Goal: Transaction & Acquisition: Purchase product/service

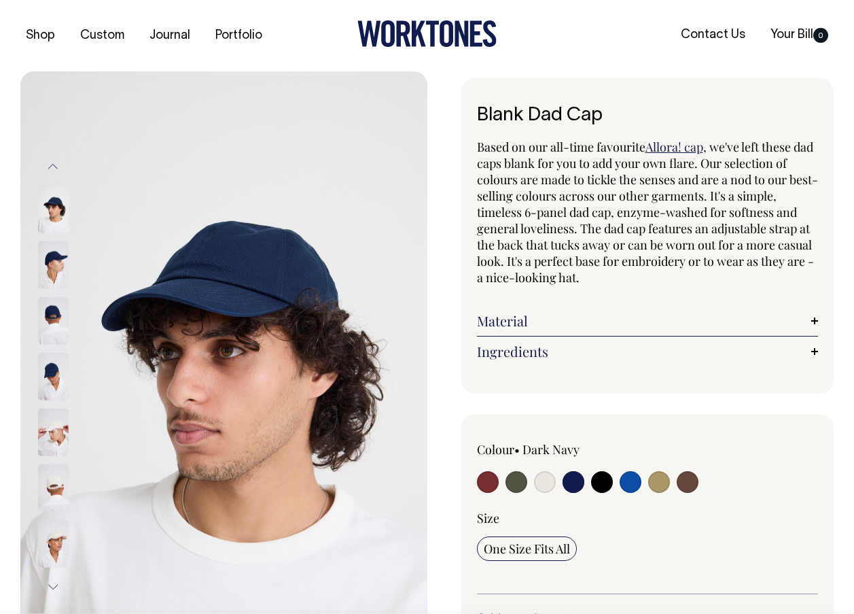
select select "Dark Navy"
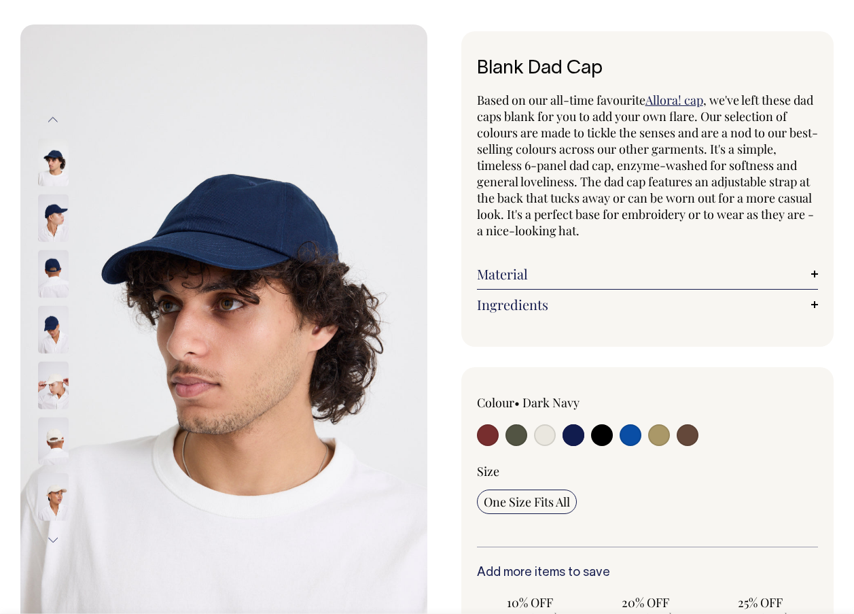
scroll to position [57, 0]
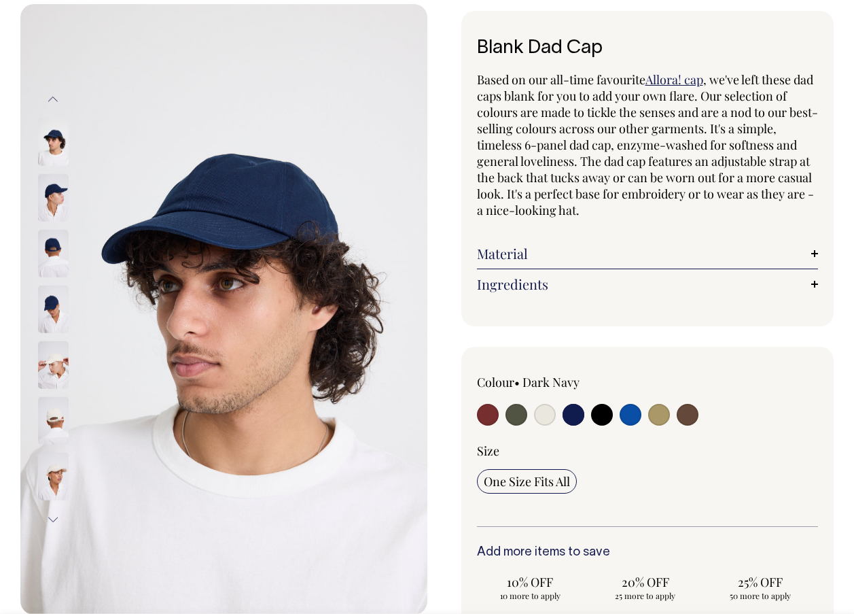
click at [682, 255] on link "Material" at bounding box center [648, 253] width 342 height 16
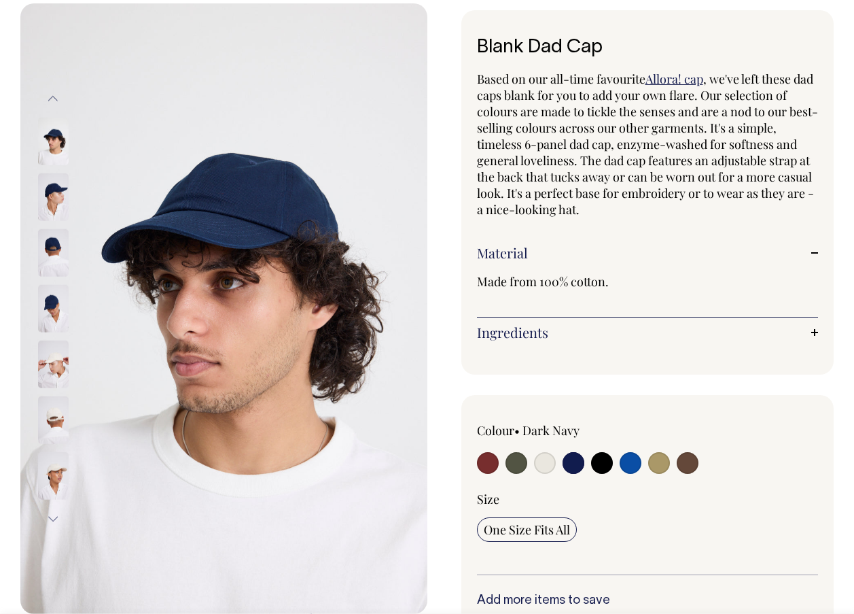
click at [673, 328] on link "Ingredients" at bounding box center [648, 332] width 342 height 16
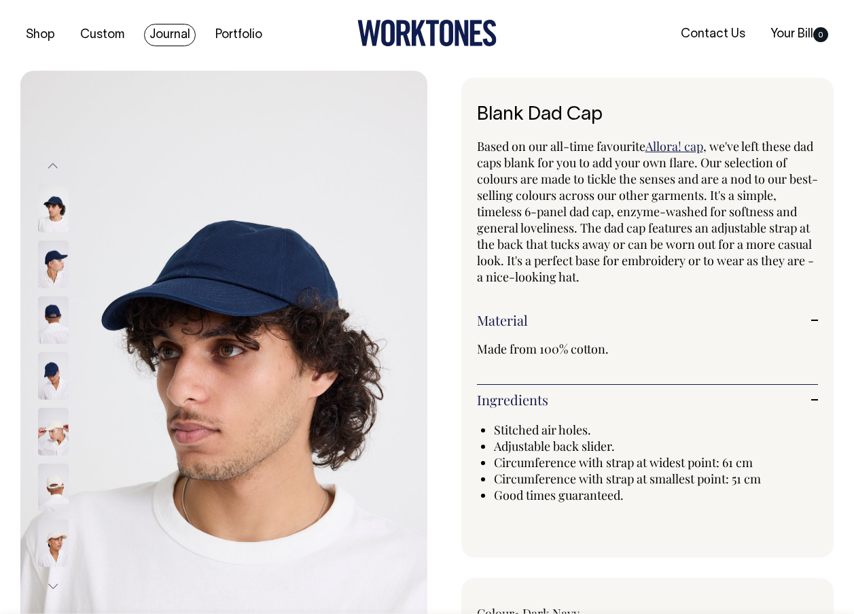
scroll to position [0, 0]
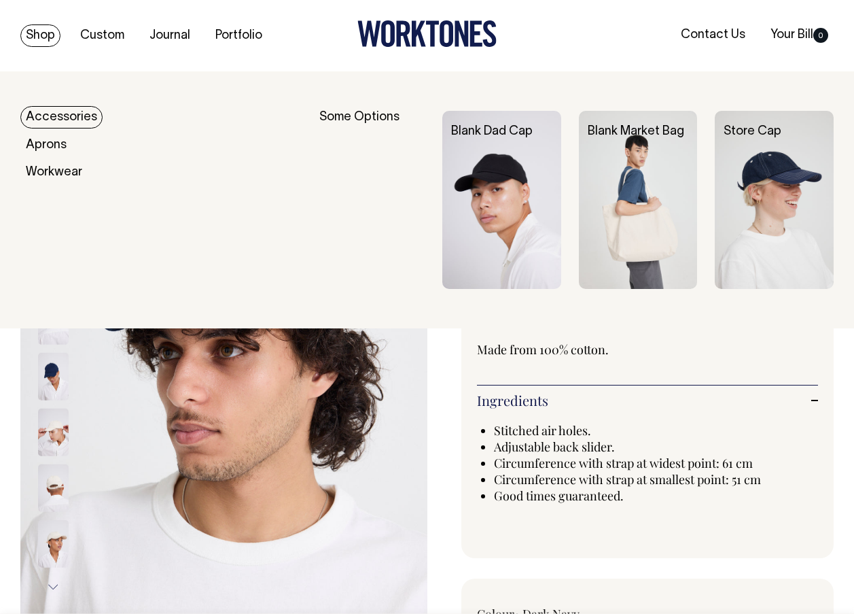
click at [48, 35] on link "Shop" at bounding box center [40, 35] width 40 height 22
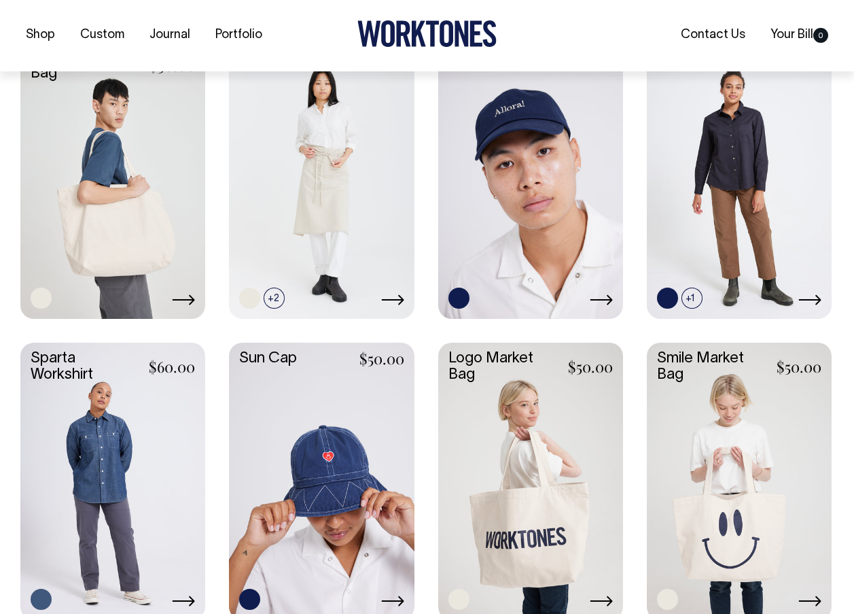
scroll to position [1563, 0]
click at [514, 212] on link at bounding box center [530, 178] width 185 height 275
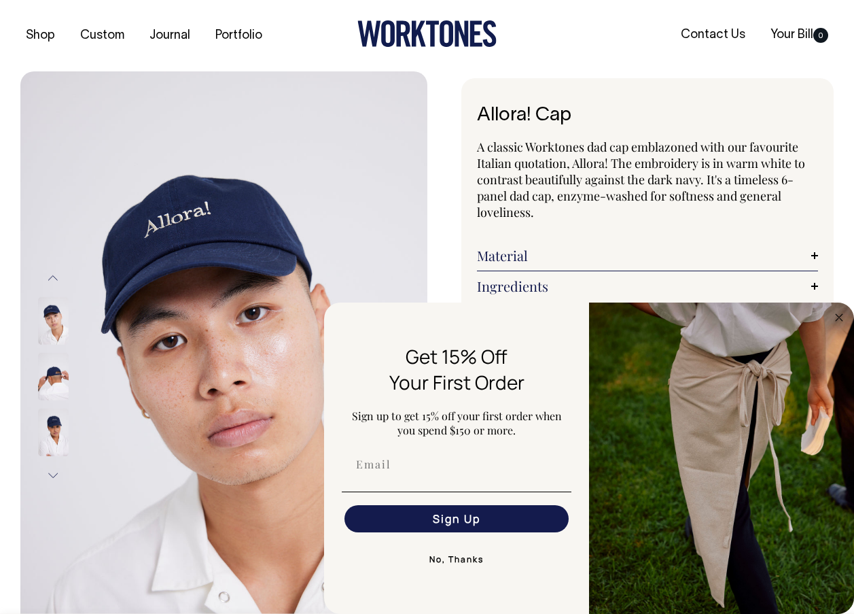
click at [54, 380] on img at bounding box center [53, 377] width 31 height 48
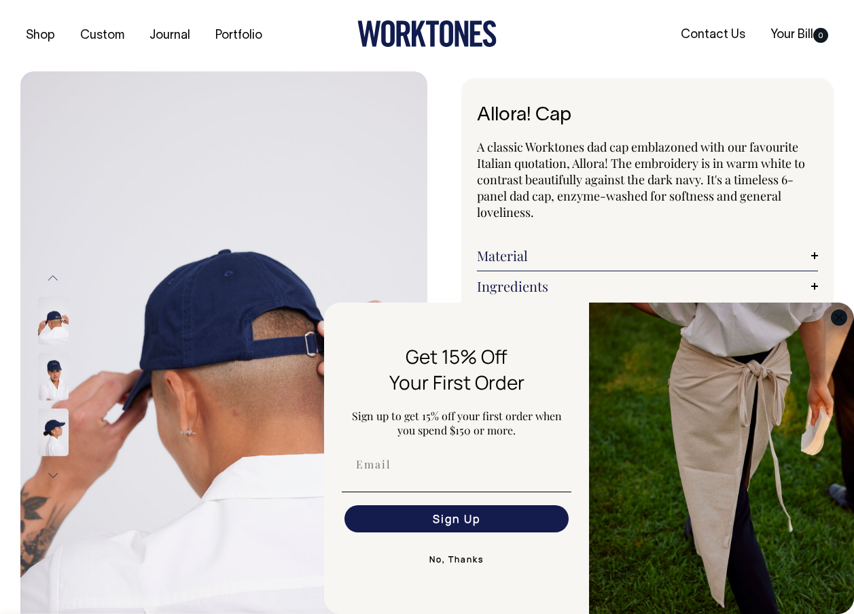
click at [839, 312] on circle "Close dialog" at bounding box center [840, 317] width 16 height 16
